Goal: Find specific fact: Find specific fact

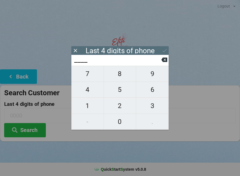
click at [155, 106] on span "3" at bounding box center [152, 106] width 33 height 12
type input "3___"
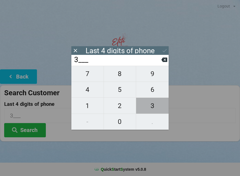
click at [153, 109] on span "3" at bounding box center [152, 106] width 33 height 12
type input "33__"
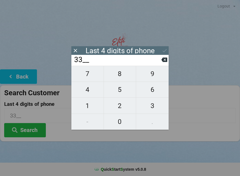
click at [122, 107] on span "2" at bounding box center [120, 106] width 32 height 12
type input "332_"
click at [87, 93] on span "4" at bounding box center [87, 90] width 32 height 12
type input "3324"
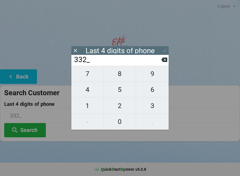
type input "3324"
click at [26, 126] on button "Search" at bounding box center [25, 130] width 42 height 14
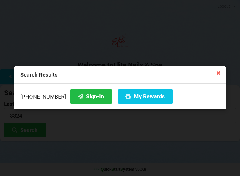
click at [83, 100] on button "Sign-In" at bounding box center [91, 96] width 42 height 14
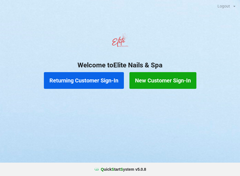
click at [87, 80] on button "Returning Customer Sign-In" at bounding box center [84, 80] width 80 height 17
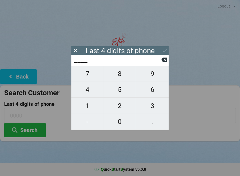
click at [153, 105] on span "3" at bounding box center [152, 106] width 33 height 12
type input "3___"
click at [155, 107] on span "3" at bounding box center [152, 106] width 33 height 12
type input "33__"
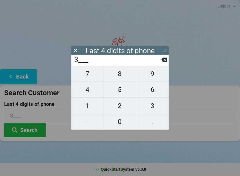
type input "33__"
click at [120, 109] on span "2" at bounding box center [120, 106] width 32 height 12
type input "332_"
click at [88, 93] on span "4" at bounding box center [87, 90] width 32 height 12
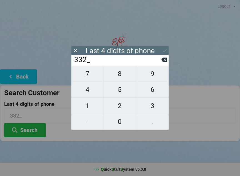
type input "3324"
click at [27, 131] on button "Search" at bounding box center [25, 130] width 42 height 14
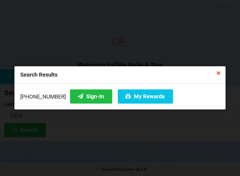
click at [83, 96] on button "Sign-In" at bounding box center [91, 96] width 42 height 14
